Goal: Transaction & Acquisition: Purchase product/service

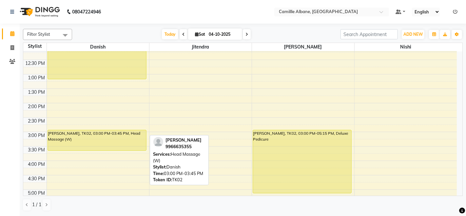
scroll to position [61, 0]
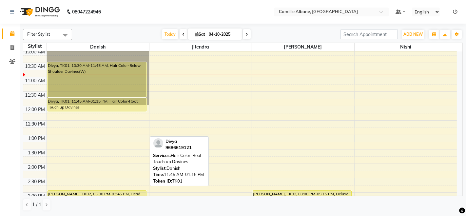
drag, startPoint x: 80, startPoint y: 138, endPoint x: 87, endPoint y: 109, distance: 30.0
click at [87, 109] on div "Divya, TK01, 10:30 AM-11:45 AM, Hair Color-Below Shoulder Davines(W) Divya, TK0…" at bounding box center [98, 192] width 102 height 403
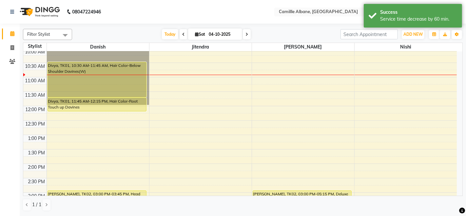
click at [147, 108] on div "8:00 AM 8:30 AM 9:00 AM 9:30 AM 10:00 AM 10:30 AM 11:00 AM 11:30 AM 12:00 PM 12…" at bounding box center [239, 192] width 433 height 403
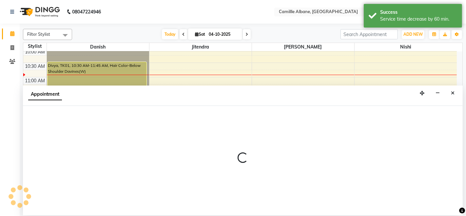
select select "57806"
select select "720"
select select "tentative"
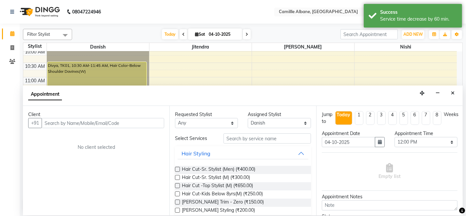
click at [119, 123] on input "text" at bounding box center [103, 123] width 123 height 10
click at [116, 118] on input "text" at bounding box center [103, 123] width 123 height 10
click at [116, 121] on input "text" at bounding box center [103, 123] width 123 height 10
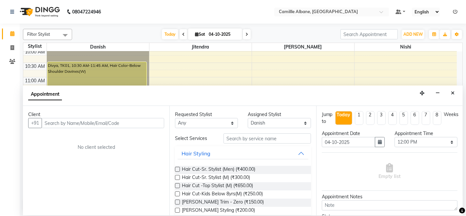
click at [116, 121] on input "text" at bounding box center [103, 123] width 123 height 10
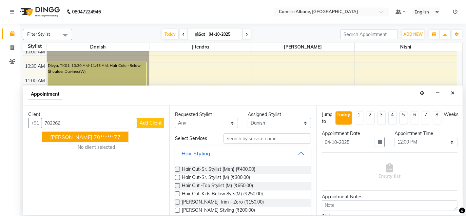
click at [94, 138] on ngb-highlight "70******77" at bounding box center [107, 137] width 27 height 7
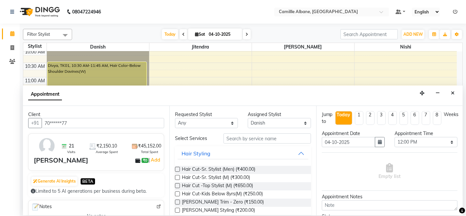
type input "70******77"
click at [238, 140] on input "text" at bounding box center [266, 138] width 87 height 10
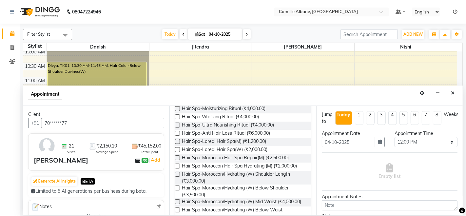
type input "spa"
click at [177, 172] on label at bounding box center [177, 174] width 5 height 5
click at [177, 173] on input "checkbox" at bounding box center [177, 175] width 4 height 4
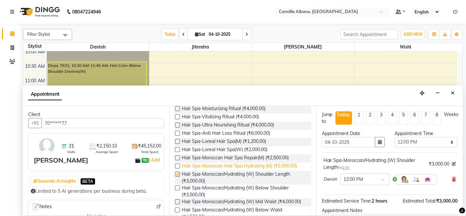
checkbox input "false"
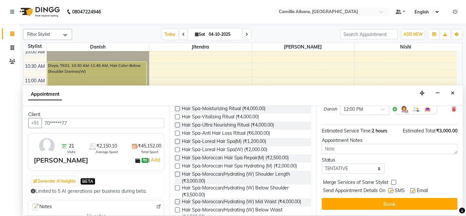
scroll to position [69, 0]
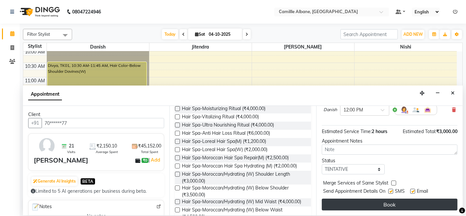
click at [406, 199] on button "Book" at bounding box center [390, 205] width 136 height 12
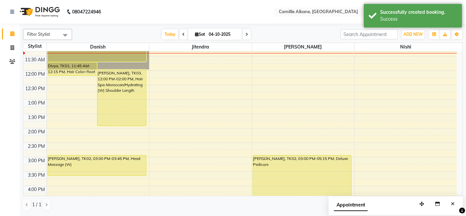
scroll to position [72, 0]
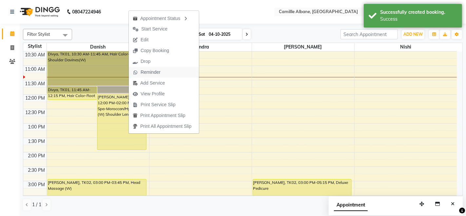
click at [142, 71] on span "Reminder" at bounding box center [151, 72] width 20 height 7
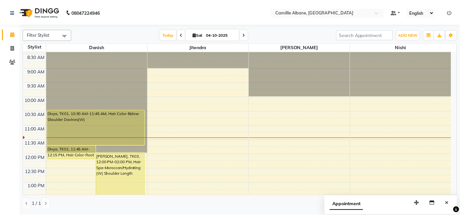
scroll to position [0, 0]
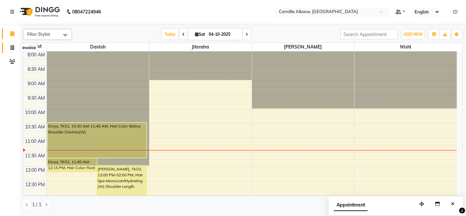
click at [10, 48] on icon at bounding box center [12, 47] width 4 height 5
select select "service"
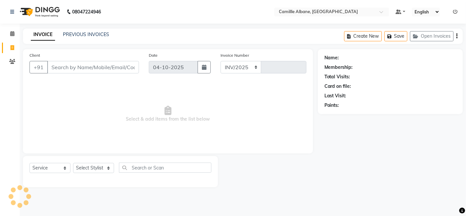
select select "7025"
type input "1210"
click at [94, 165] on select "Select Stylist Admin Danish Dr, [PERSON_NAME] K T [PERSON_NAME] [PERSON_NAME]" at bounding box center [93, 168] width 41 height 10
click at [108, 167] on select "Select Stylist Admin Danish Dr, [PERSON_NAME] K T [PERSON_NAME] [PERSON_NAME]" at bounding box center [93, 168] width 41 height 10
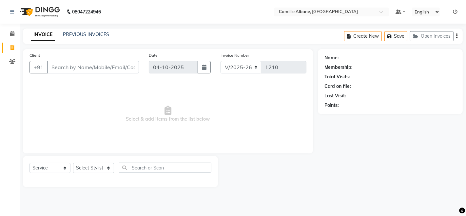
click at [121, 93] on span "Select & add items from the list below" at bounding box center [167, 114] width 277 height 66
click at [292, 26] on div "08047224946 Select Location × Camillle [GEOGRAPHIC_DATA], Nallagandla Default P…" at bounding box center [233, 108] width 466 height 216
click at [92, 171] on select "Select Stylist Admin Danish Dr, [PERSON_NAME] K T [PERSON_NAME] [PERSON_NAME]" at bounding box center [93, 168] width 41 height 10
select select "57811"
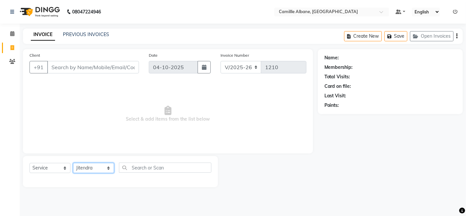
click at [73, 163] on select "Select Stylist Admin Danish Dr, [PERSON_NAME] K T [PERSON_NAME] [PERSON_NAME]" at bounding box center [93, 168] width 41 height 10
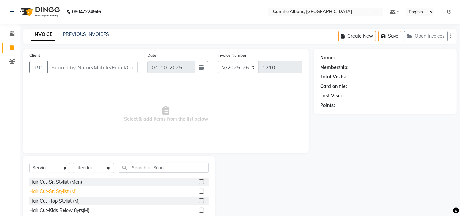
click at [66, 190] on div "Hair Cut-Sr. Stylist (M)" at bounding box center [52, 191] width 47 height 7
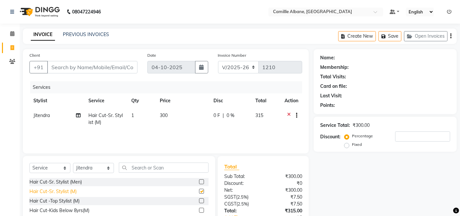
checkbox input "false"
click at [138, 182] on div "Hair Cut-Sr. Stylist (Men)" at bounding box center [118, 182] width 179 height 8
drag, startPoint x: 138, startPoint y: 182, endPoint x: 162, endPoint y: 230, distance: 53.6
click at [162, 216] on html "08047224946 Select Location × Camillle [GEOGRAPHIC_DATA], Nallagandla Default P…" at bounding box center [230, 108] width 460 height 216
click at [0, 102] on div "Calendar Invoice Clients Completed InProgress Upcoming Dropped Tentative Check-…" at bounding box center [44, 136] width 88 height 234
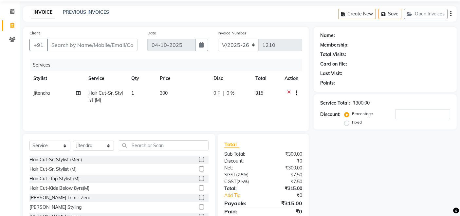
scroll to position [46, 0]
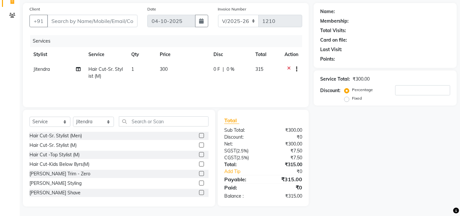
click at [199, 181] on label at bounding box center [201, 183] width 5 height 5
click at [199, 181] on input "checkbox" at bounding box center [201, 183] width 4 height 4
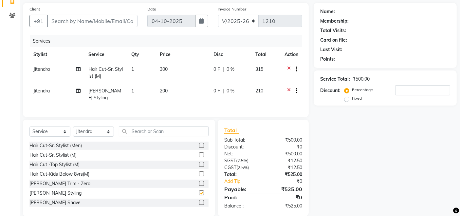
checkbox input "false"
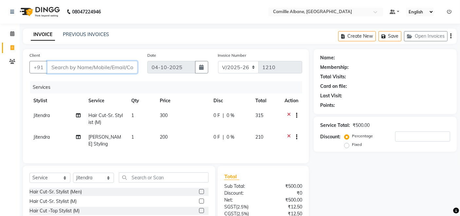
click at [94, 68] on input "Client" at bounding box center [92, 67] width 90 height 12
type input "9"
type input "0"
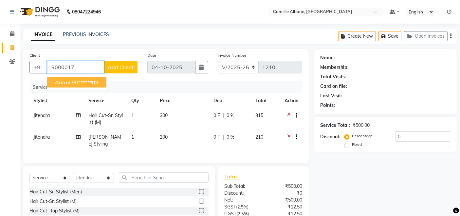
click at [82, 83] on ngb-highlight "90******09" at bounding box center [85, 82] width 27 height 7
type input "90******09"
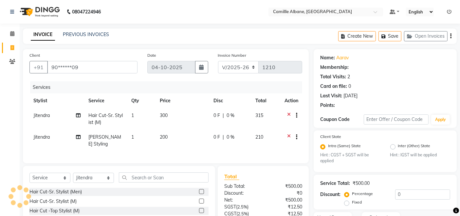
select select "1: Object"
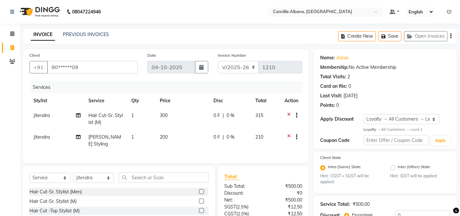
scroll to position [71, 0]
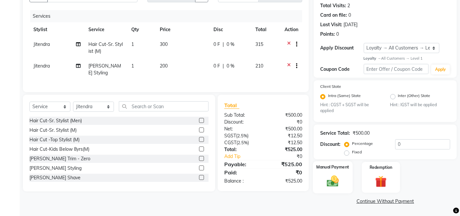
click at [333, 179] on img at bounding box center [333, 181] width 20 height 14
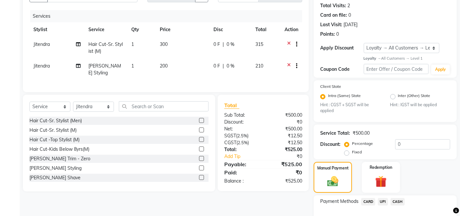
click at [384, 201] on span "UPI" at bounding box center [383, 202] width 10 height 8
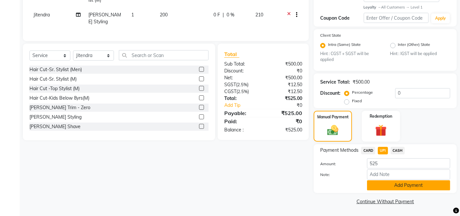
click at [405, 185] on button "Add Payment" at bounding box center [408, 185] width 83 height 10
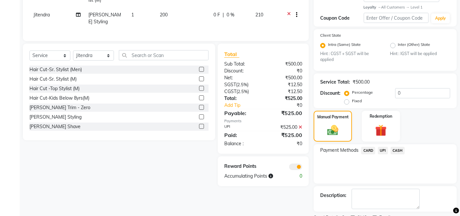
scroll to position [149, 0]
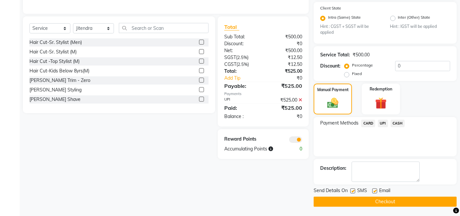
click at [388, 201] on button "Checkout" at bounding box center [385, 202] width 143 height 10
